Goal: Download file/media

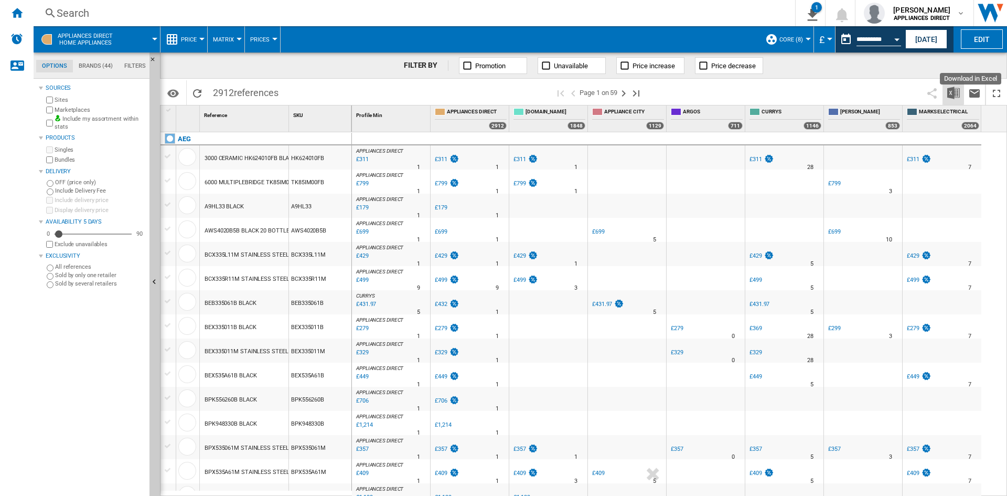
click at [958, 97] on img "Download in Excel" at bounding box center [954, 93] width 13 height 13
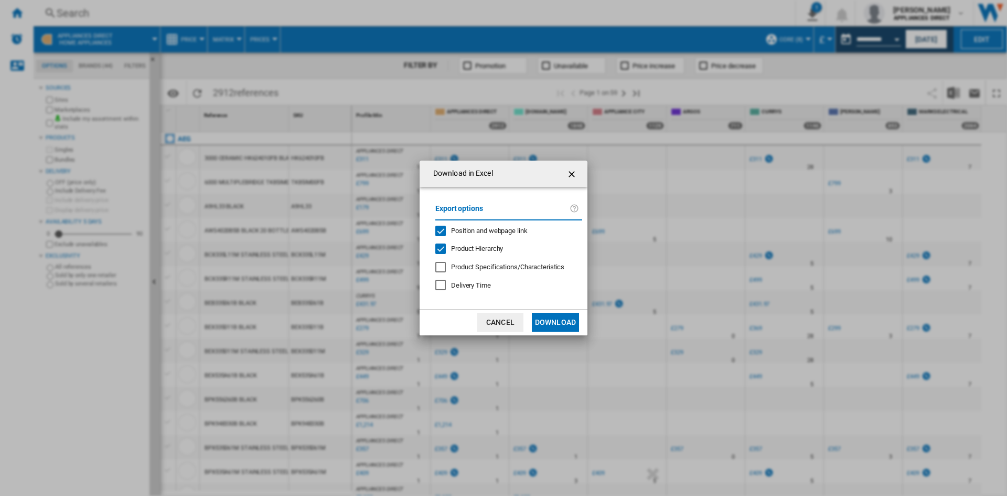
click at [546, 320] on button "Download" at bounding box center [555, 322] width 47 height 19
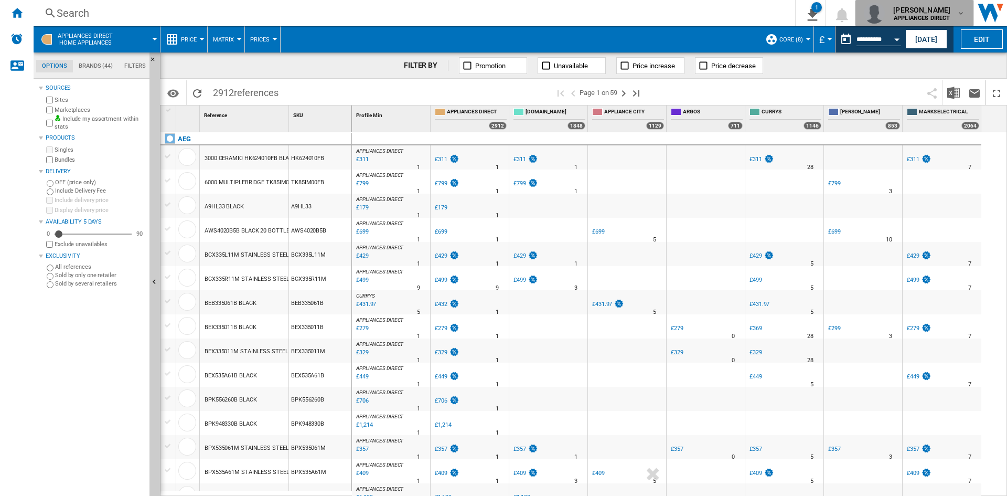
click at [906, 14] on span "[PERSON_NAME]" at bounding box center [921, 10] width 57 height 10
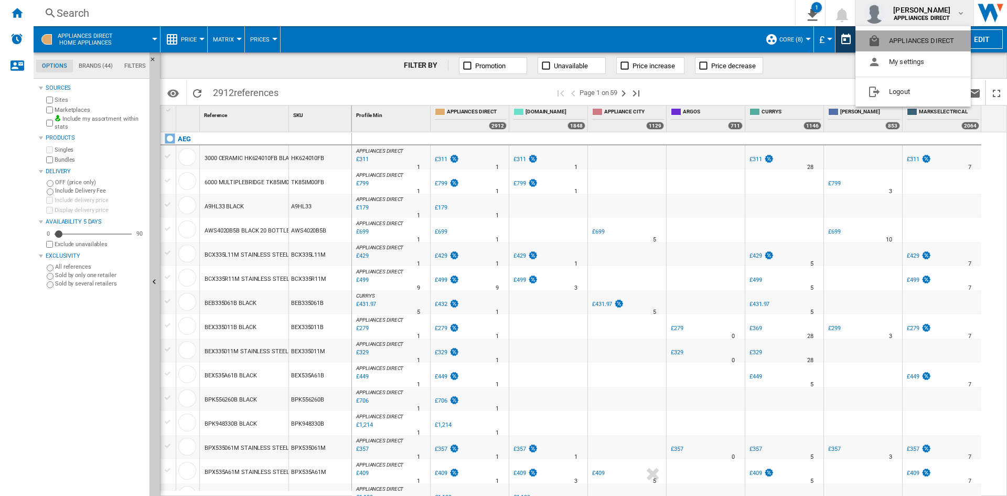
click at [895, 37] on button "APPLIANCES DIRECT" at bounding box center [913, 40] width 115 height 21
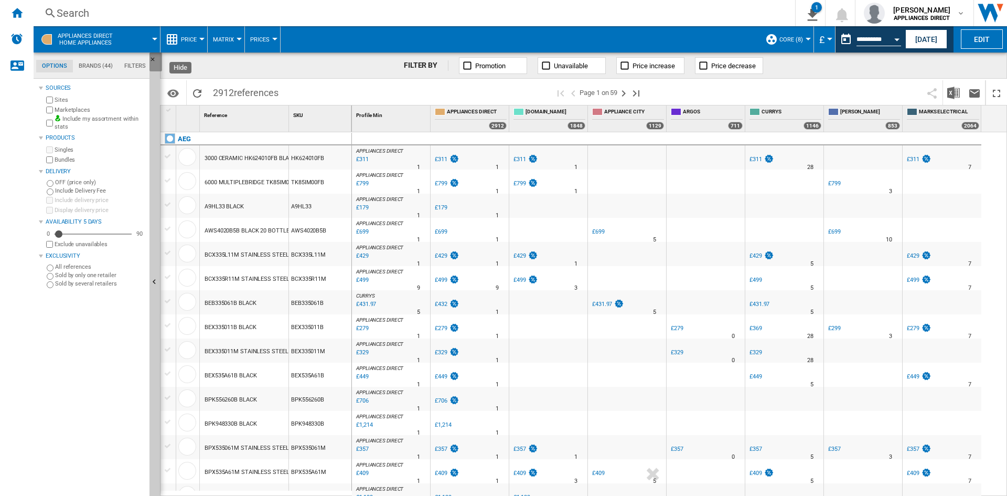
click at [150, 58] on ng-md-icon "Hide" at bounding box center [156, 62] width 13 height 13
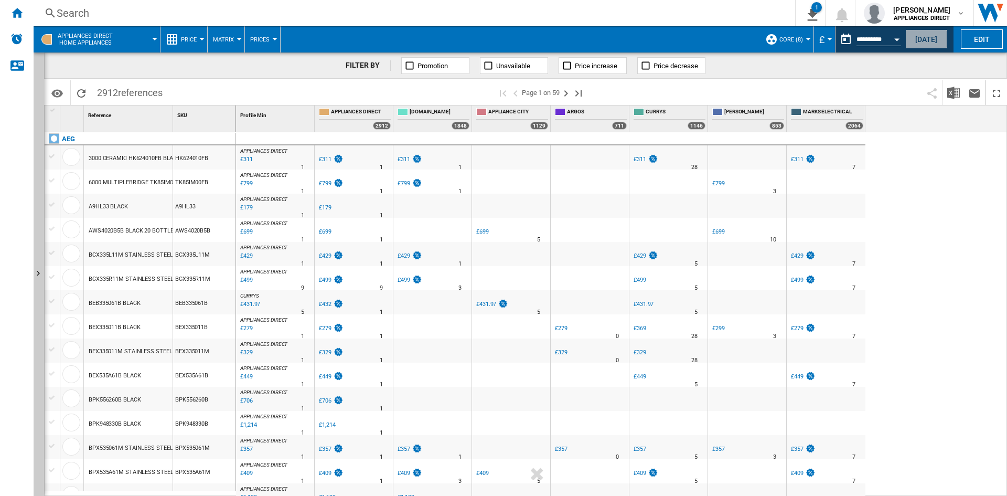
click at [914, 35] on button "[DATE]" at bounding box center [927, 38] width 42 height 19
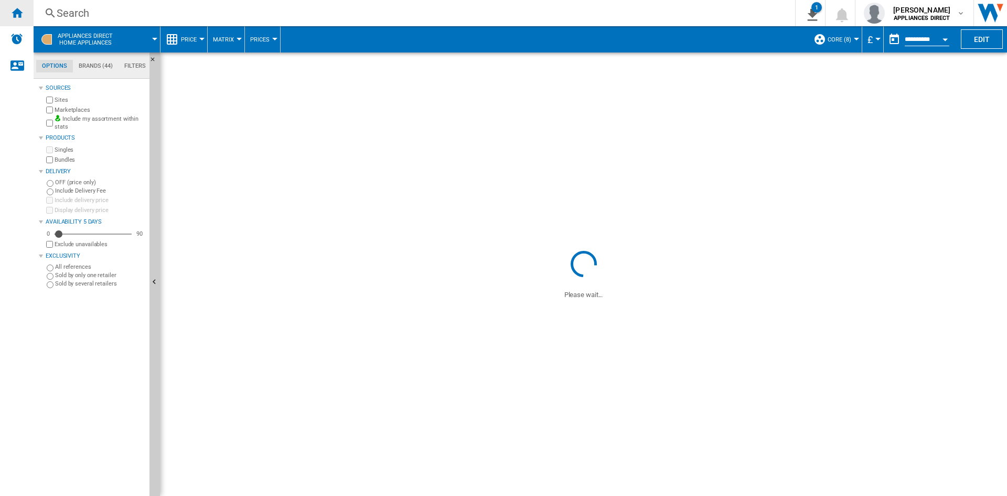
click at [12, 18] on ng-md-icon "Home" at bounding box center [16, 12] width 13 height 13
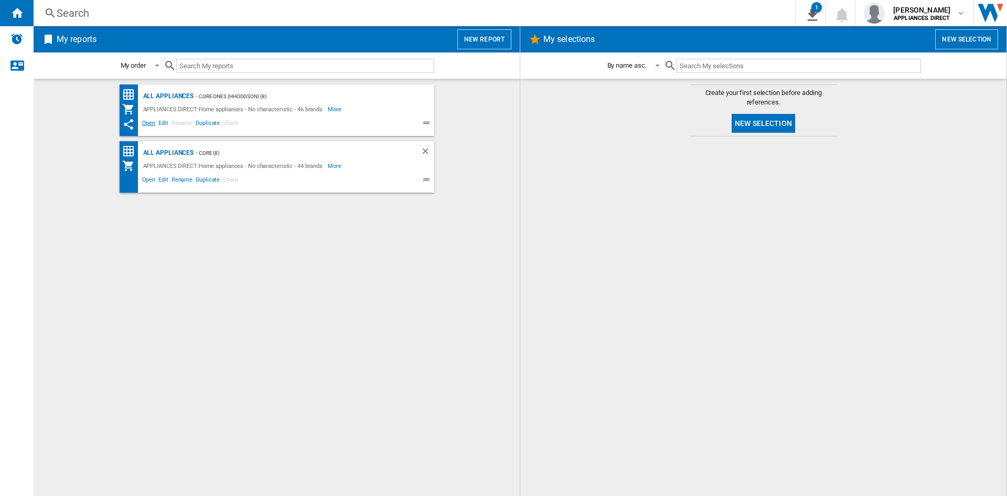
click at [150, 124] on span "Open" at bounding box center [149, 124] width 17 height 13
